Goal: Use online tool/utility: Utilize a website feature to perform a specific function

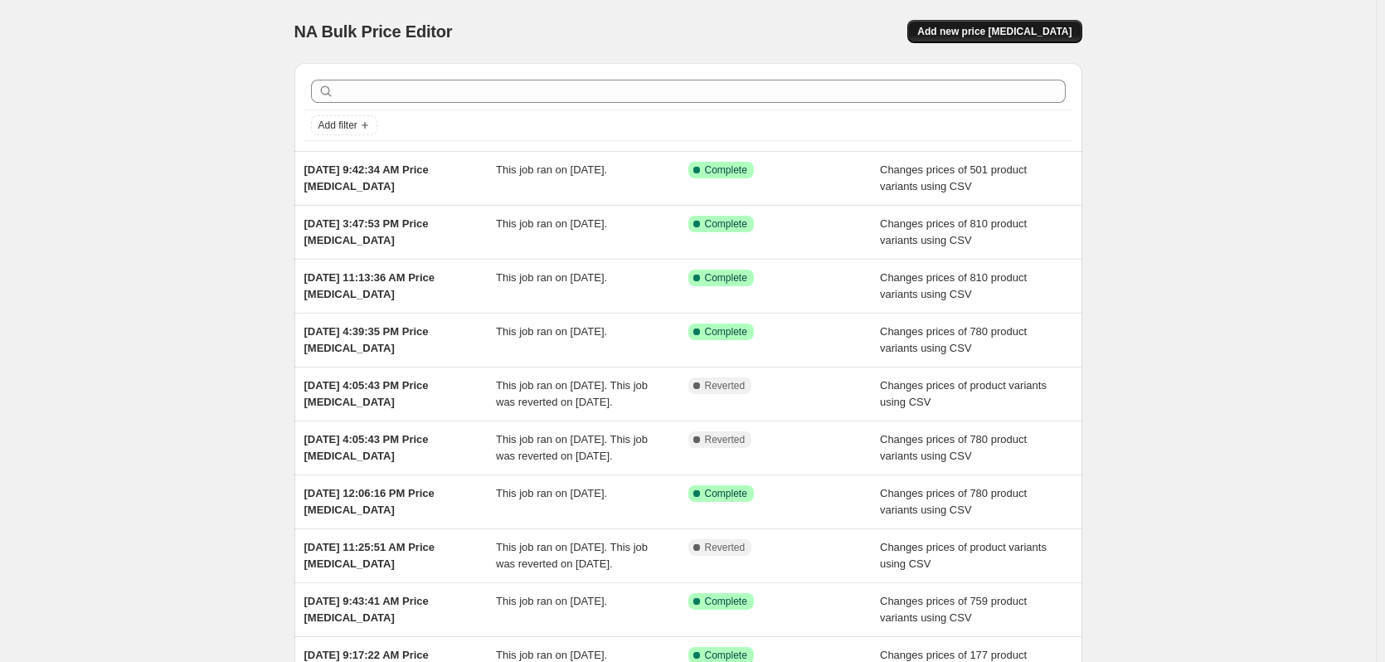
click at [1018, 35] on span "Add new price change job" at bounding box center [994, 31] width 154 height 13
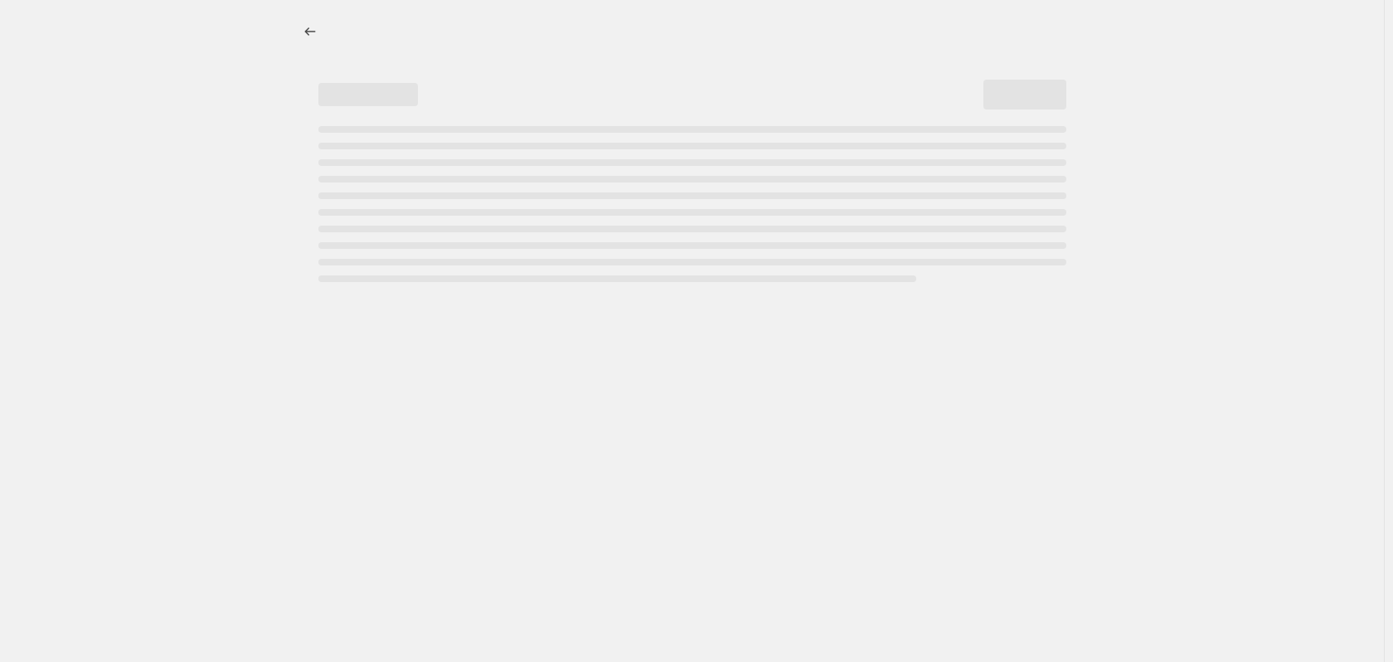
select select "percentage"
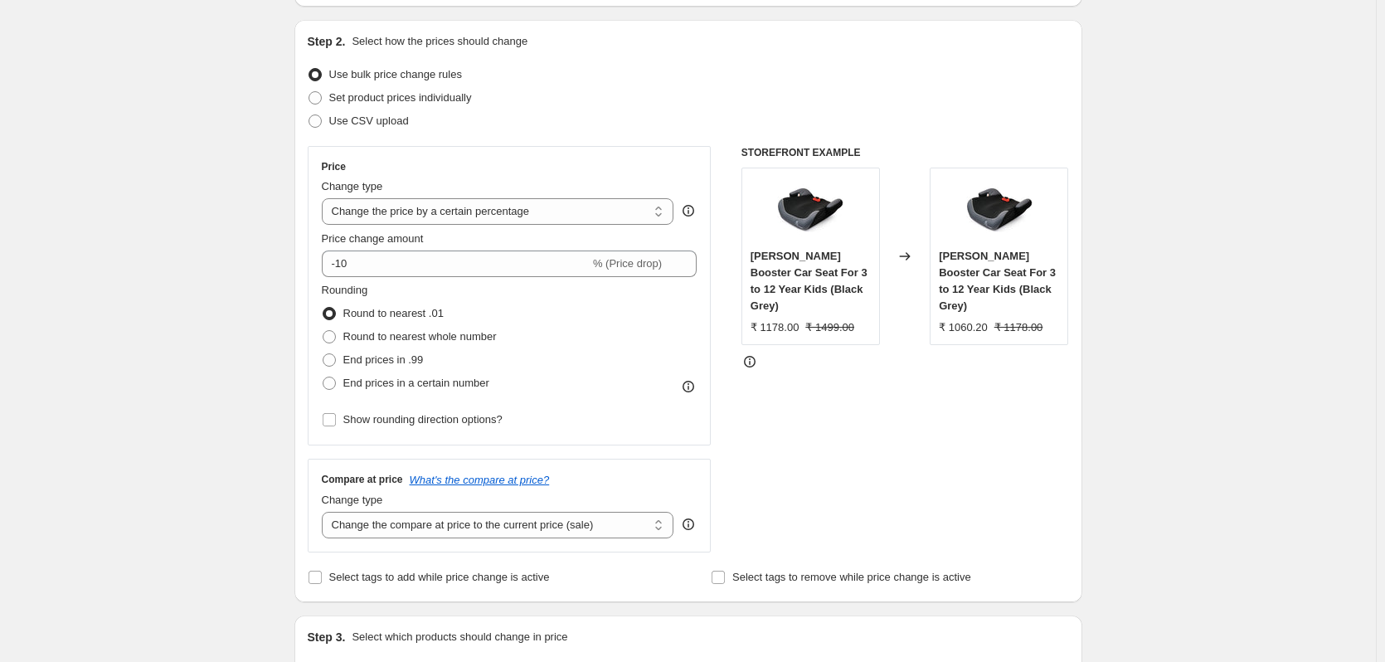
scroll to position [166, 0]
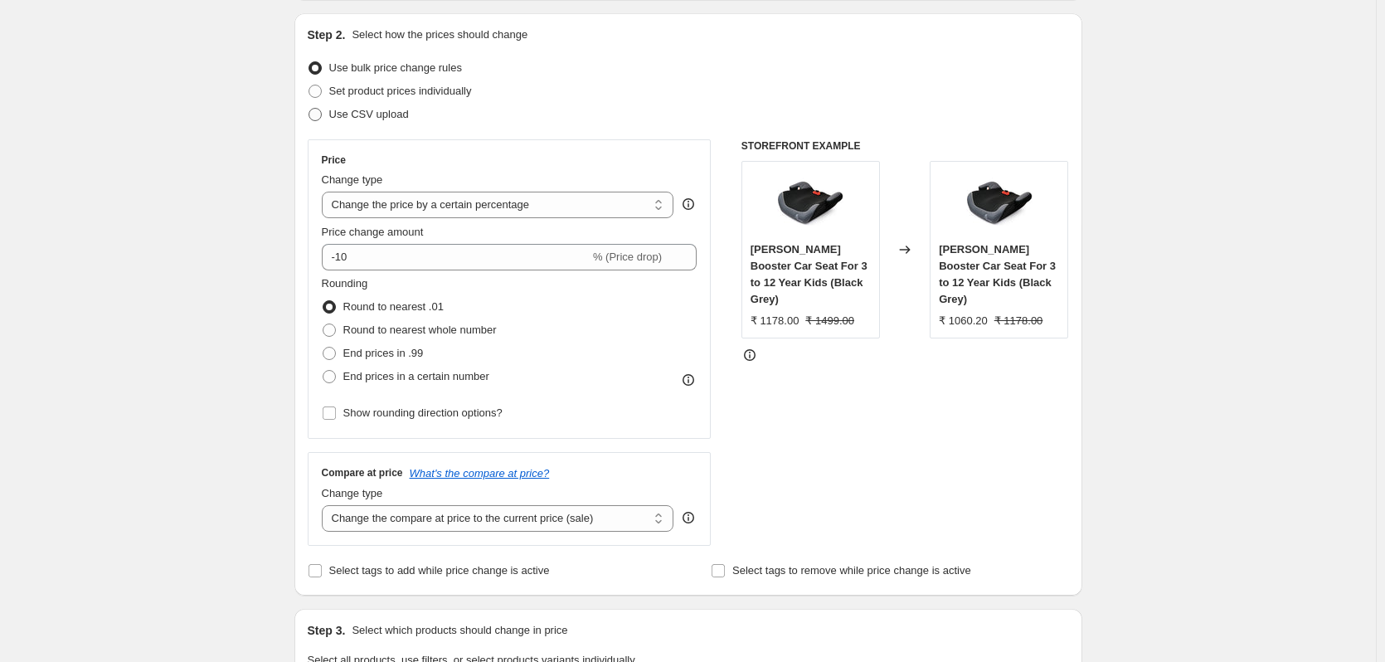
click at [318, 117] on span at bounding box center [315, 114] width 13 height 13
click at [309, 109] on input "Use CSV upload" at bounding box center [309, 108] width 1 height 1
radio input "true"
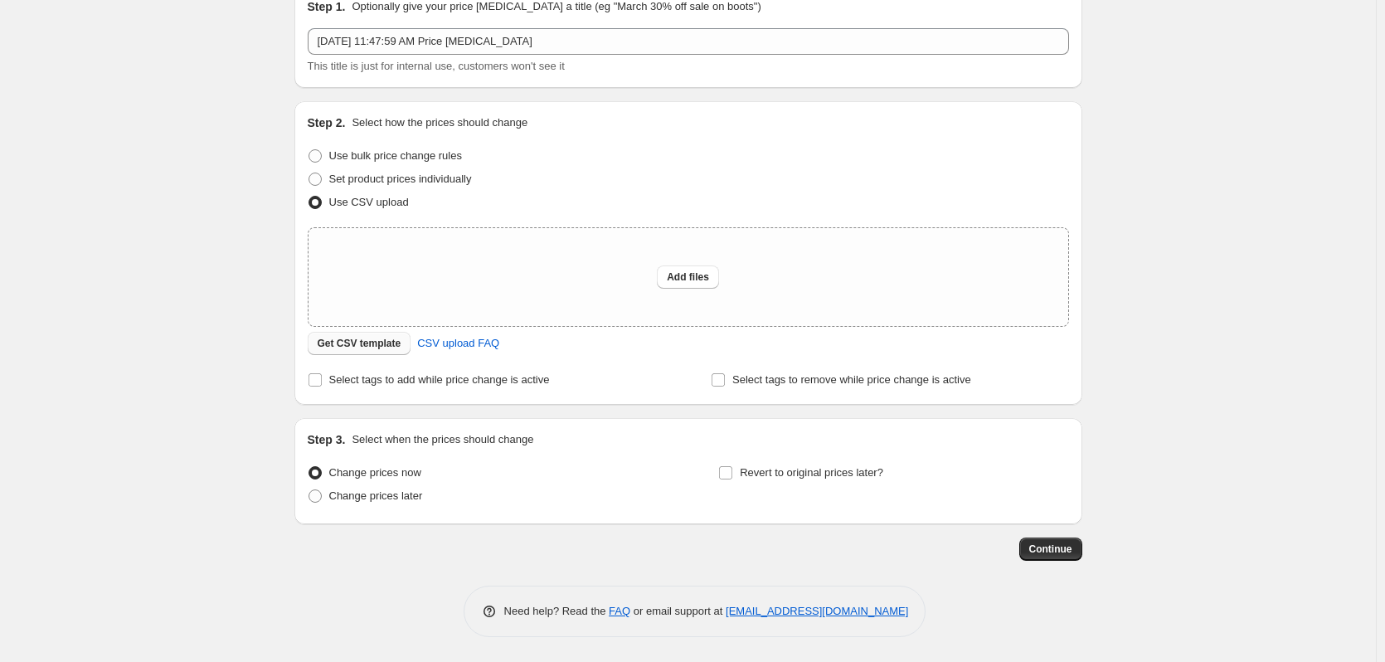
click at [350, 346] on span "Get CSV template" at bounding box center [360, 343] width 84 height 13
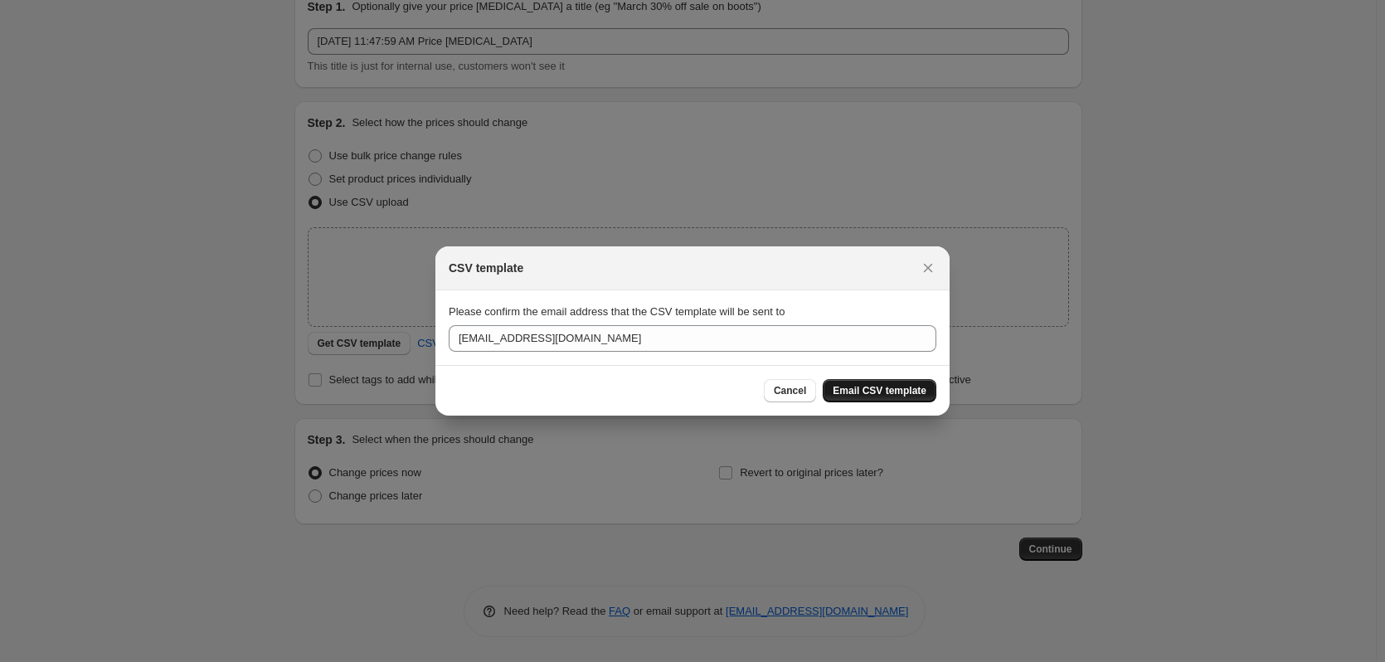
click at [892, 393] on span "Email CSV template" at bounding box center [880, 390] width 94 height 13
